Goal: Task Accomplishment & Management: Use online tool/utility

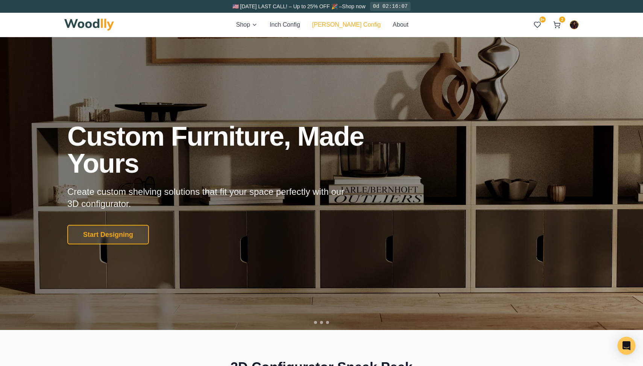
click at [354, 23] on button "[PERSON_NAME] Config" at bounding box center [346, 24] width 68 height 9
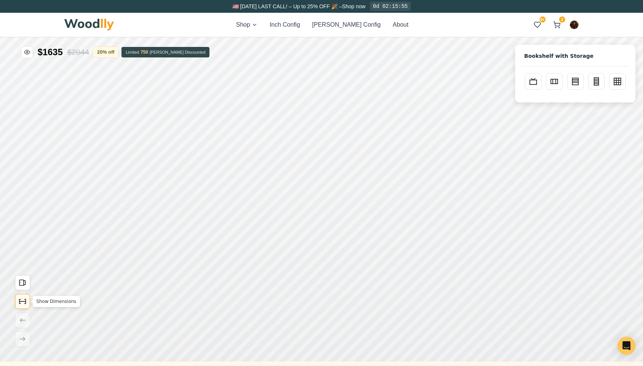
click at [26, 301] on icon "Show Dimensions" at bounding box center [26, 302] width 0 height 4
click at [23, 286] on rect "Open All Doors" at bounding box center [22, 283] width 4 height 6
click at [536, 80] on rect at bounding box center [532, 81] width 7 height 5
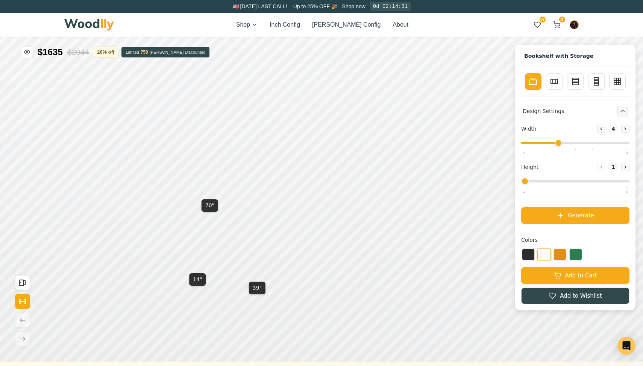
click at [533, 142] on div "Width Decrease 4 Increase" at bounding box center [575, 138] width 108 height 26
type input "3"
click at [535, 143] on input "range" at bounding box center [575, 143] width 108 height 2
click at [547, 216] on button "Generate" at bounding box center [575, 215] width 108 height 17
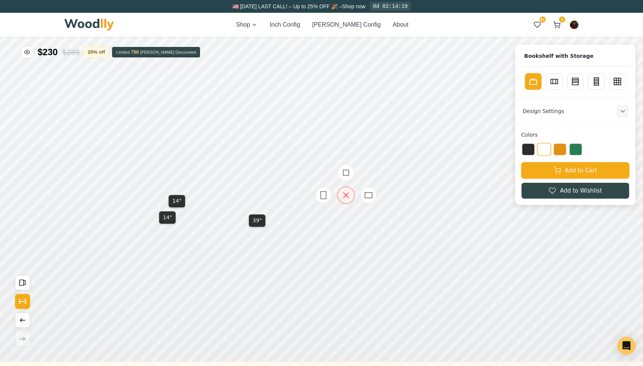
click at [346, 195] on icon at bounding box center [345, 195] width 9 height 9
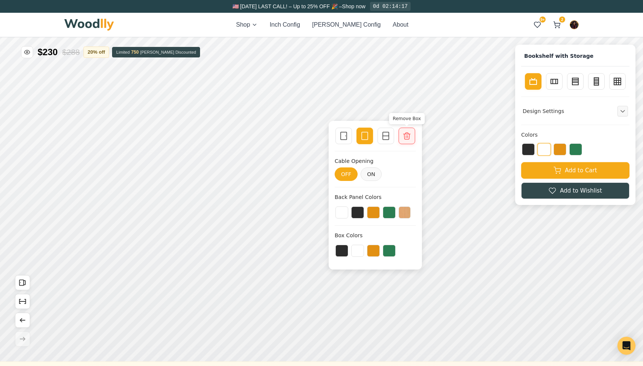
click at [407, 136] on icon at bounding box center [406, 136] width 9 height 9
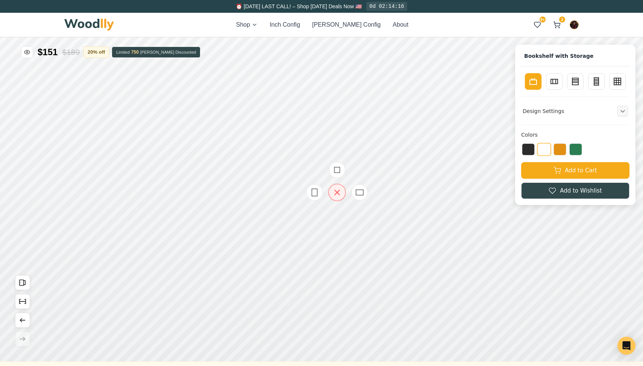
click at [334, 189] on icon at bounding box center [336, 192] width 9 height 9
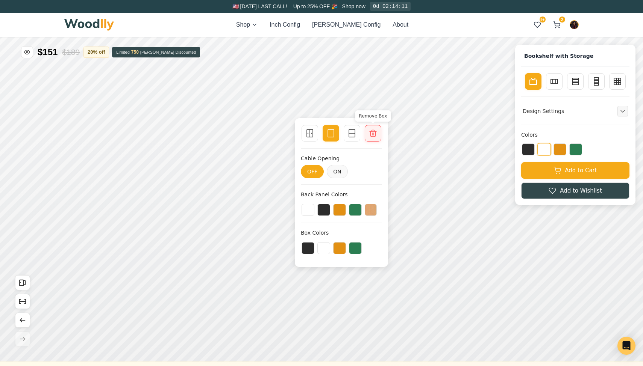
click at [370, 130] on icon at bounding box center [372, 133] width 9 height 9
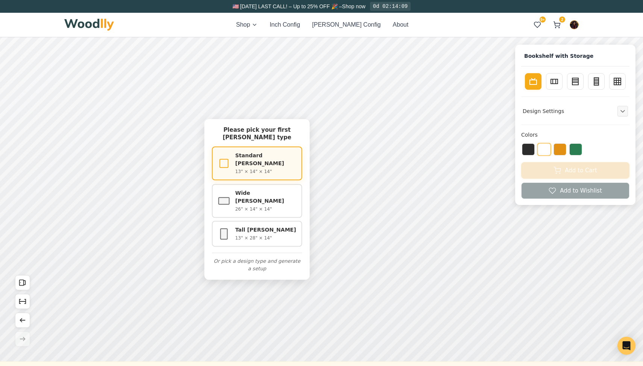
click at [242, 168] on p "13" × 14" × 14"" at bounding box center [266, 171] width 62 height 7
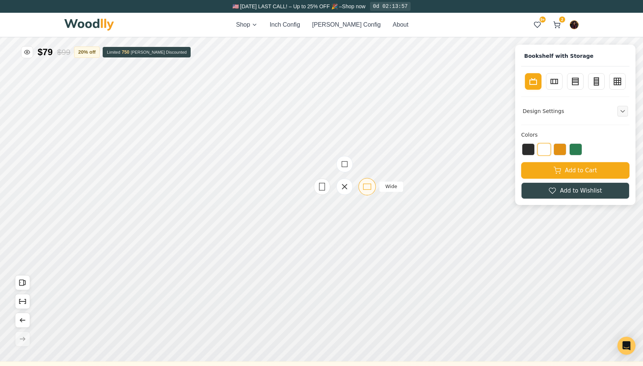
click at [368, 187] on icon at bounding box center [366, 186] width 9 height 9
click at [377, 197] on icon at bounding box center [376, 194] width 9 height 9
click at [25, 305] on icon "Show Dimensions" at bounding box center [22, 302] width 8 height 8
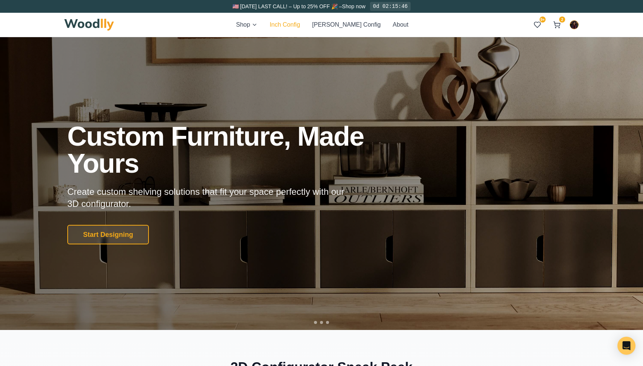
click at [300, 29] on button "Inch Config" at bounding box center [284, 24] width 30 height 9
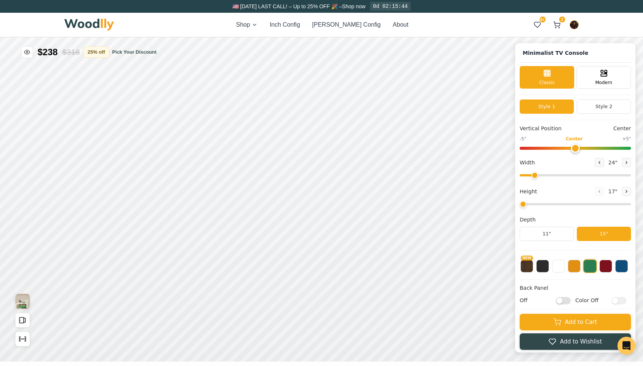
type input "63"
type input "2"
click at [565, 175] on input "range" at bounding box center [574, 175] width 111 height 2
click at [598, 162] on icon at bounding box center [599, 162] width 5 height 5
type input "39"
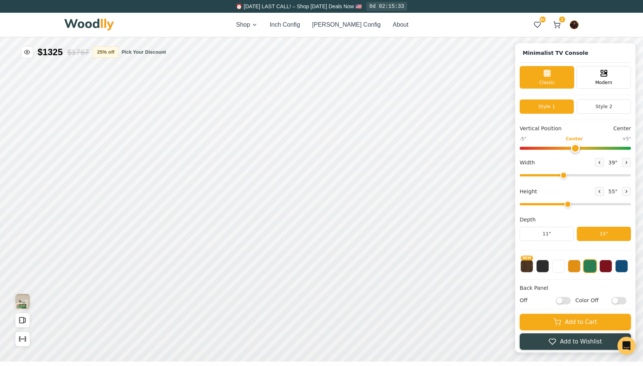
click at [567, 204] on input "range" at bounding box center [574, 204] width 111 height 2
click at [176, 174] on div "15"" at bounding box center [176, 176] width 9 height 8
click at [626, 194] on button at bounding box center [625, 191] width 9 height 9
type input "5"
click at [182, 119] on div "15"" at bounding box center [184, 117] width 9 height 8
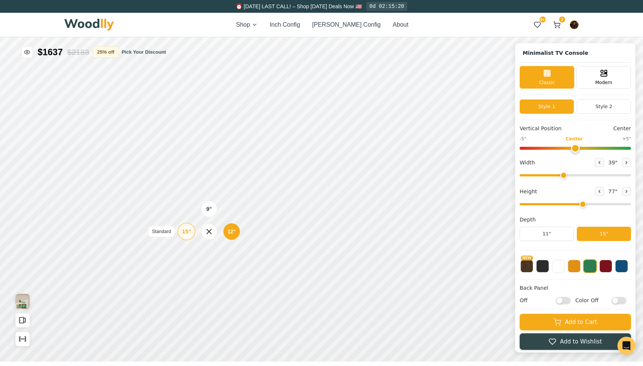
click at [186, 233] on div "15"" at bounding box center [186, 232] width 9 height 8
click at [311, 218] on div "Single Door" at bounding box center [307, 222] width 17 height 17
click at [353, 187] on icon at bounding box center [350, 185] width 9 height 9
click at [307, 153] on div "Single Door" at bounding box center [306, 147] width 17 height 17
click at [300, 113] on div "Single Door" at bounding box center [306, 110] width 17 height 17
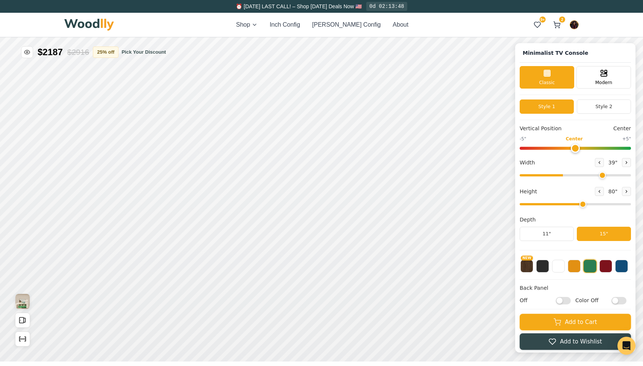
click at [600, 174] on input "range" at bounding box center [574, 175] width 111 height 2
click at [621, 165] on button at bounding box center [625, 162] width 9 height 9
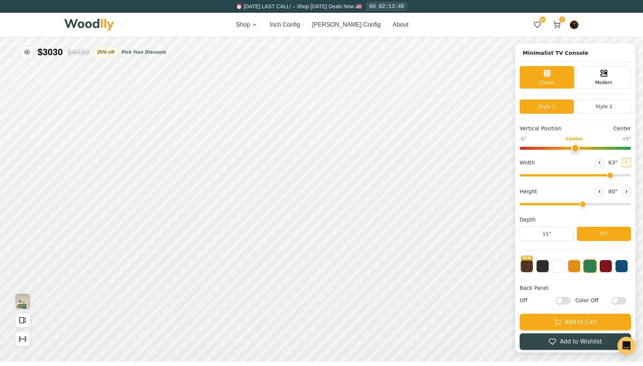
click at [621, 165] on button at bounding box center [625, 162] width 9 height 9
type input "65"
click at [596, 187] on button at bounding box center [598, 191] width 9 height 9
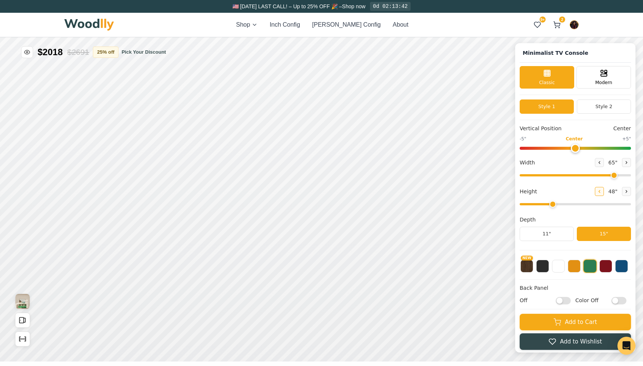
click at [596, 187] on button at bounding box center [598, 191] width 9 height 9
type input "1"
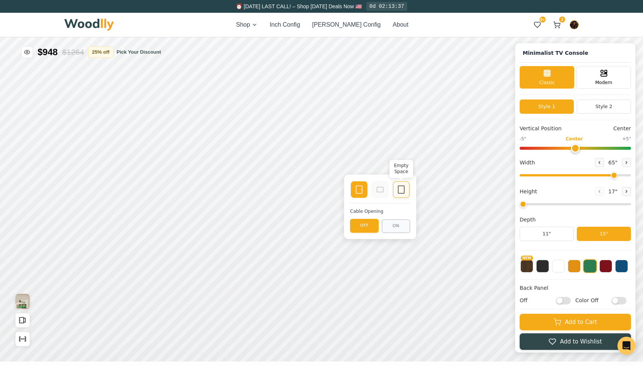
click at [398, 189] on rect at bounding box center [401, 190] width 6 height 8
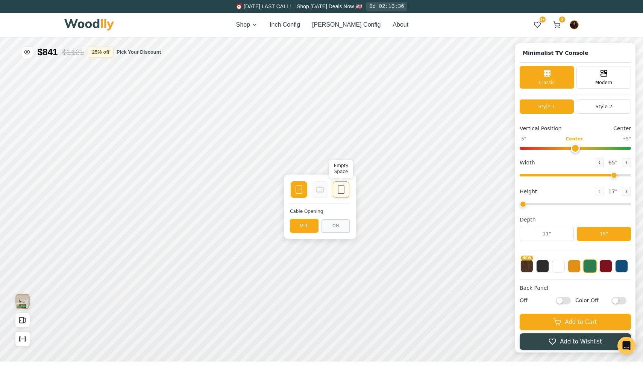
click at [345, 187] on icon at bounding box center [340, 189] width 9 height 9
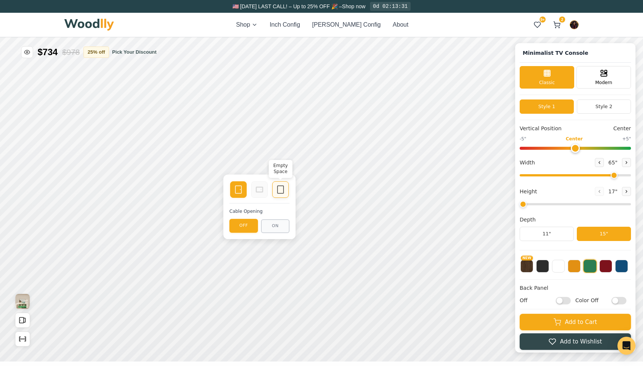
click at [284, 192] on icon at bounding box center [280, 189] width 9 height 9
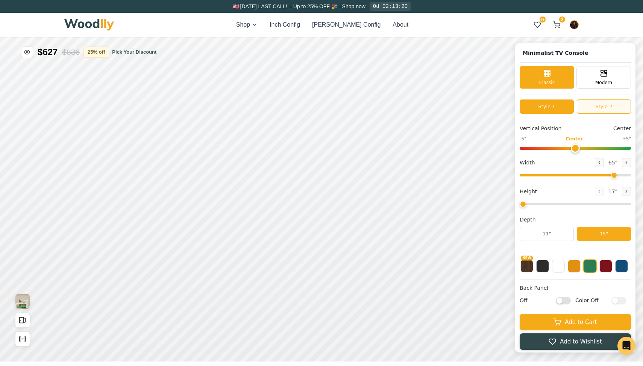
click at [608, 104] on button "Style 2" at bounding box center [603, 107] width 54 height 14
